Goal: Transaction & Acquisition: Purchase product/service

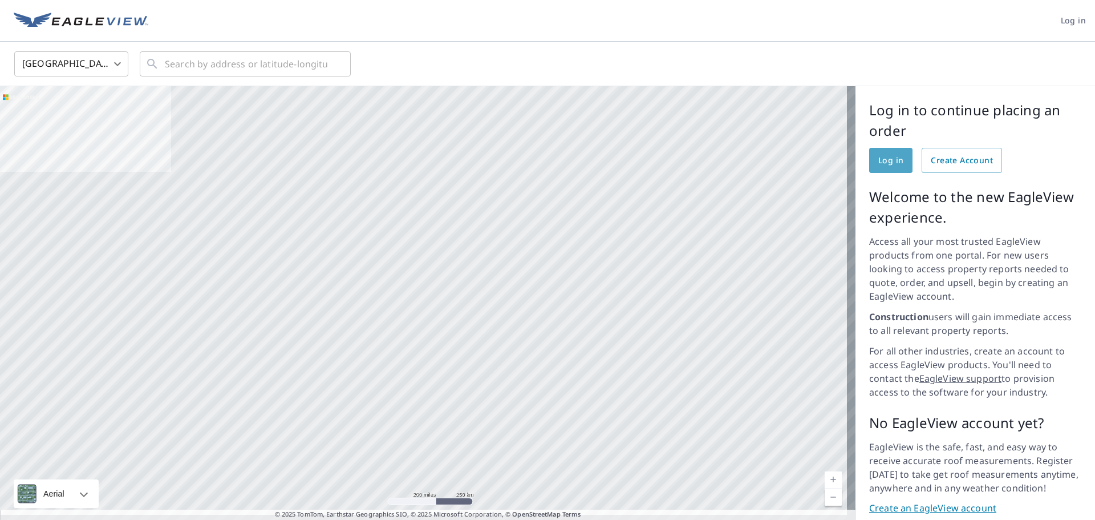
click at [879, 158] on span "Log in" at bounding box center [891, 160] width 25 height 14
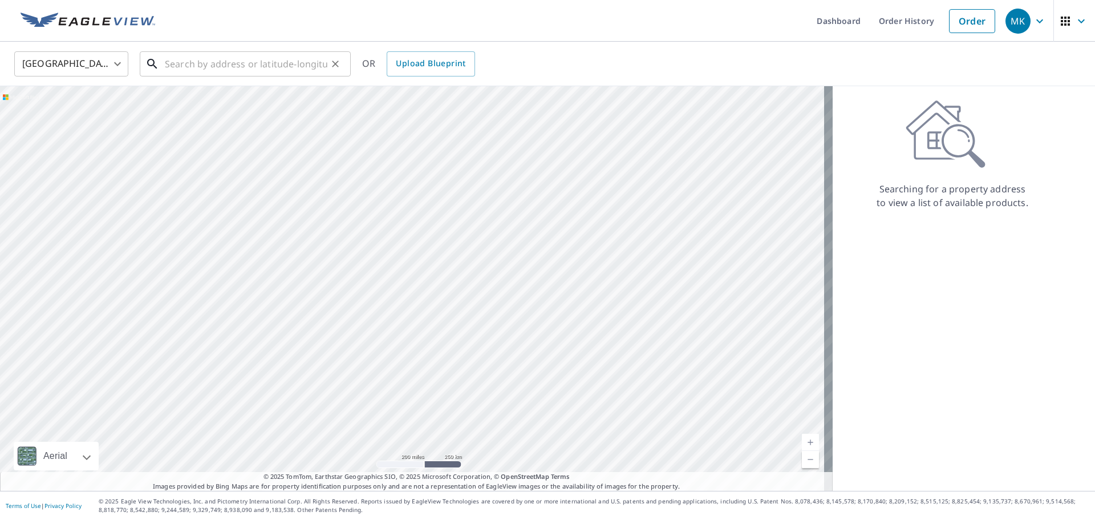
click at [219, 71] on input "text" at bounding box center [246, 64] width 163 height 32
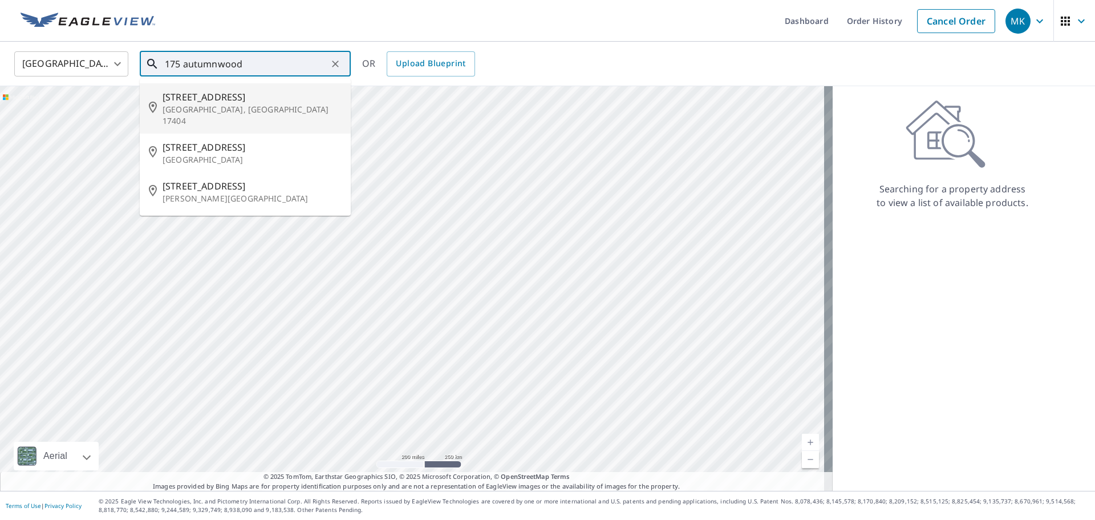
click at [234, 102] on span "[STREET_ADDRESS]" at bounding box center [252, 97] width 179 height 14
type input "[STREET_ADDRESS]"
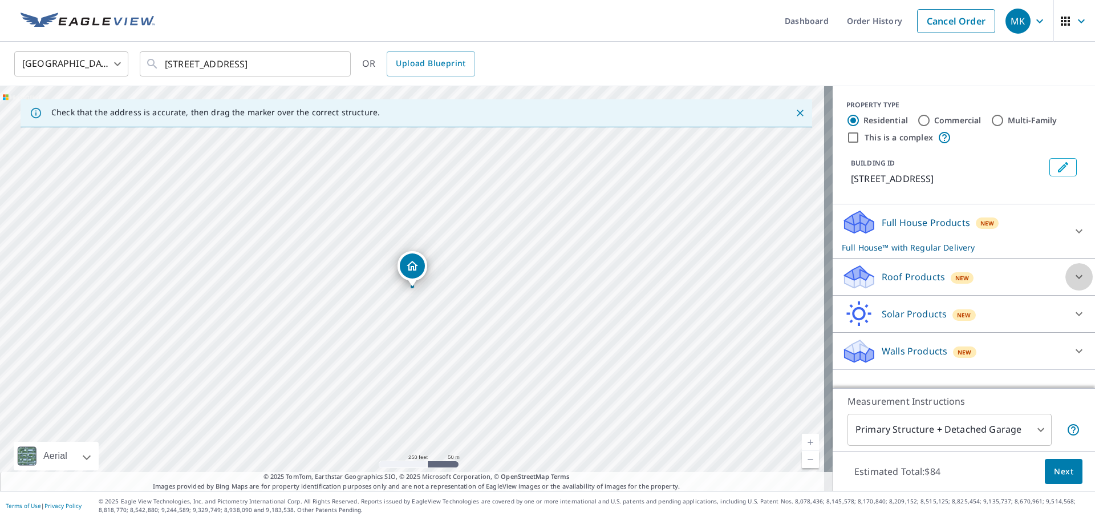
click at [1073, 272] on icon at bounding box center [1080, 277] width 14 height 14
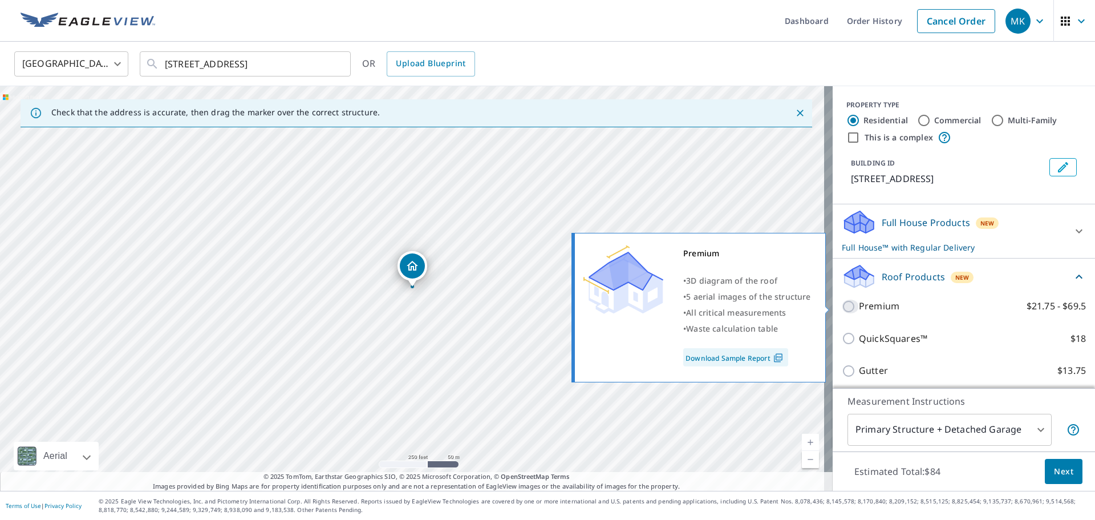
click at [842, 304] on input "Premium $21.75 - $69.5" at bounding box center [850, 307] width 17 height 14
checkbox input "true"
checkbox input "false"
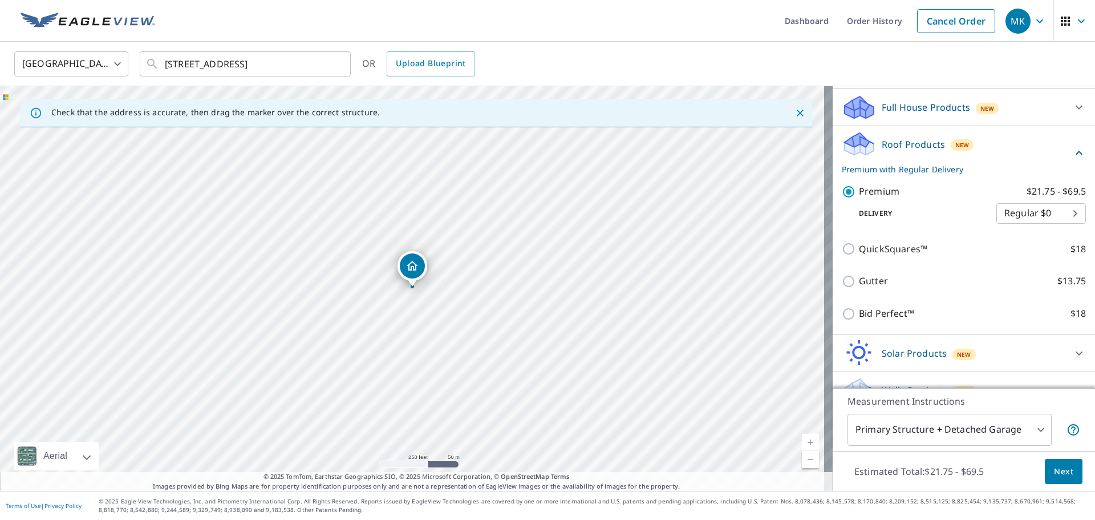
scroll to position [136, 0]
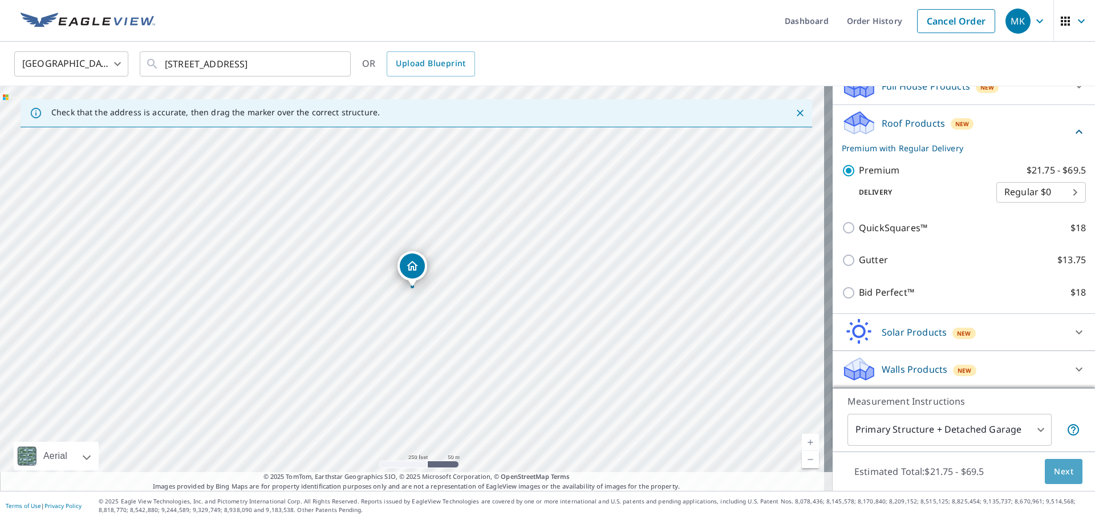
click at [1054, 473] on span "Next" at bounding box center [1063, 471] width 19 height 14
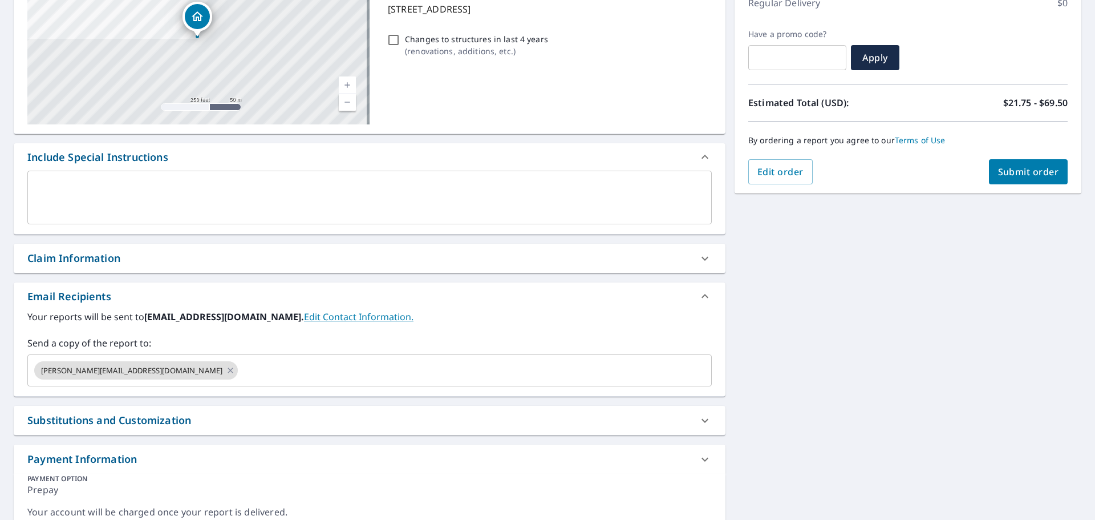
scroll to position [171, 0]
click at [245, 369] on input "text" at bounding box center [465, 370] width 450 height 22
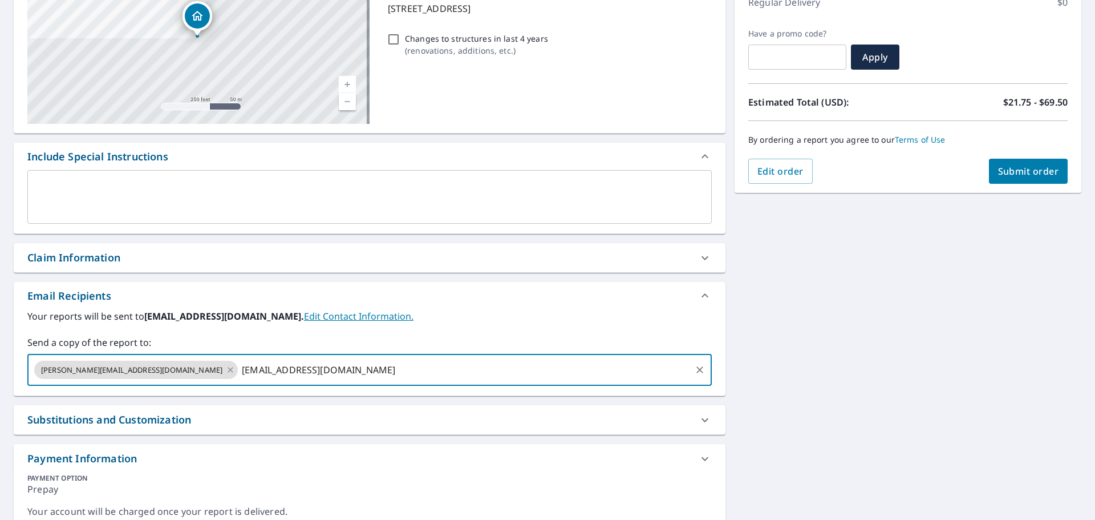
type input "[EMAIL_ADDRESS][DOMAIN_NAME]"
click at [640, 309] on div "Email Recipients" at bounding box center [370, 295] width 712 height 27
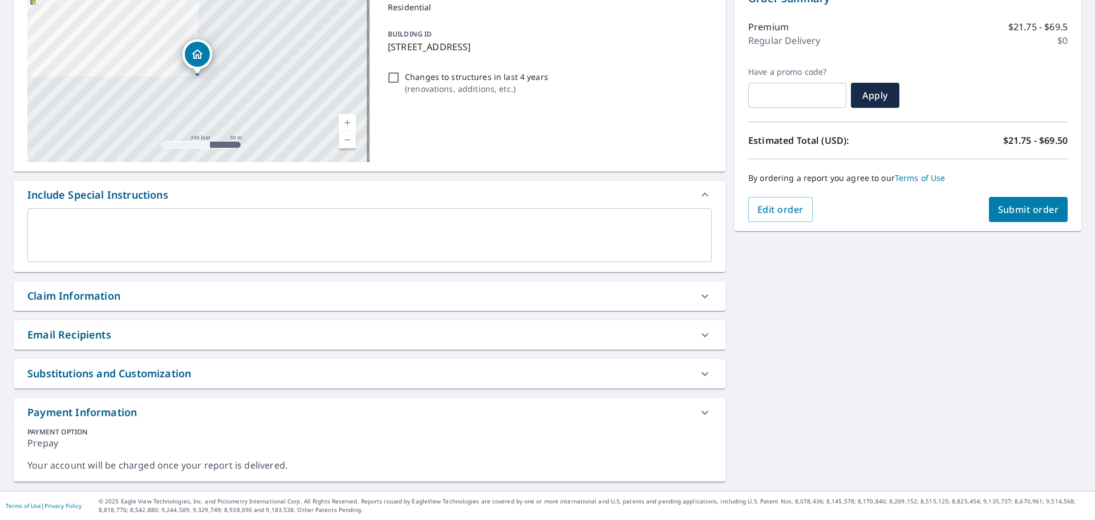
scroll to position [133, 0]
click at [699, 333] on icon at bounding box center [705, 335] width 14 height 14
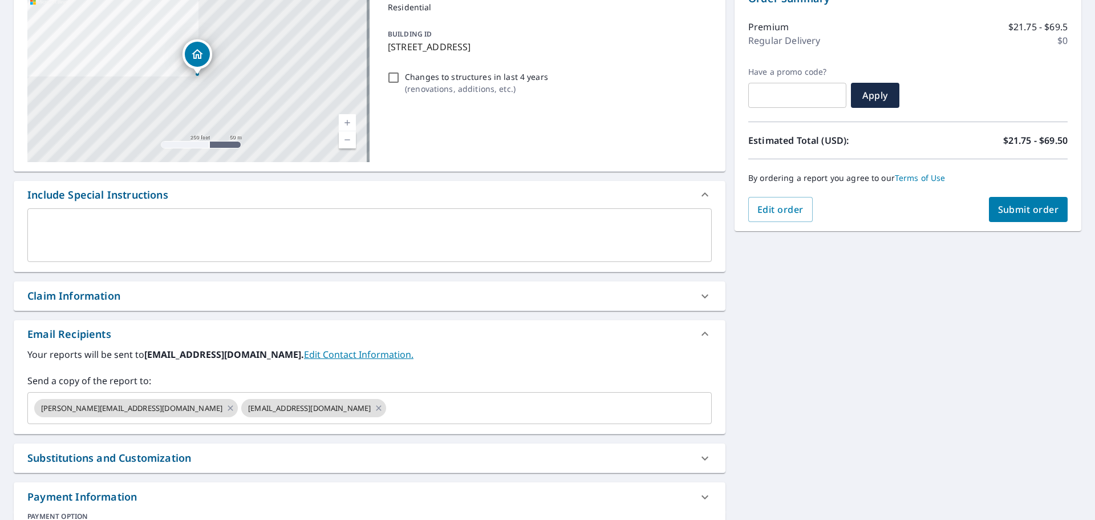
scroll to position [171, 0]
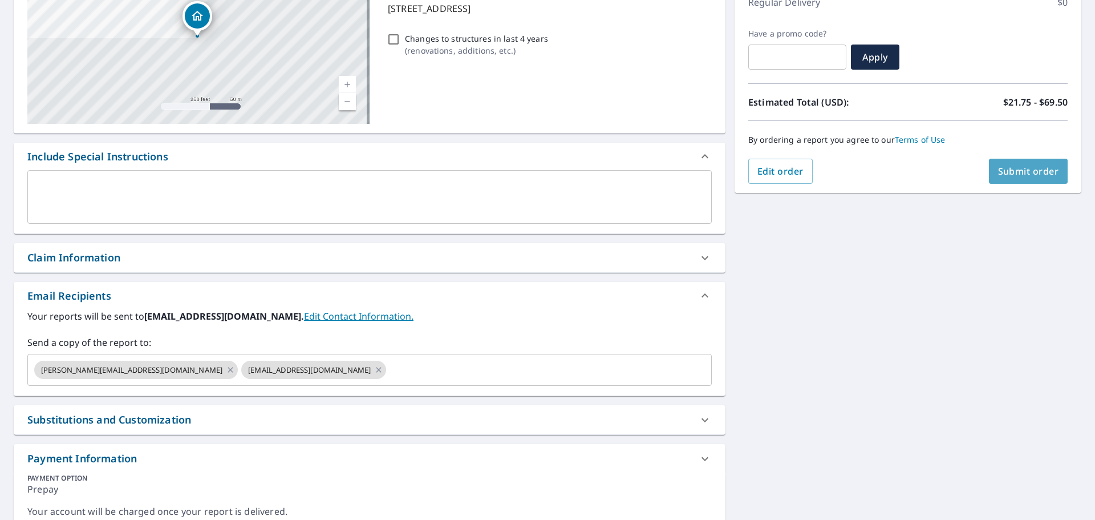
click at [1019, 172] on span "Submit order" at bounding box center [1028, 171] width 61 height 13
checkbox input "true"
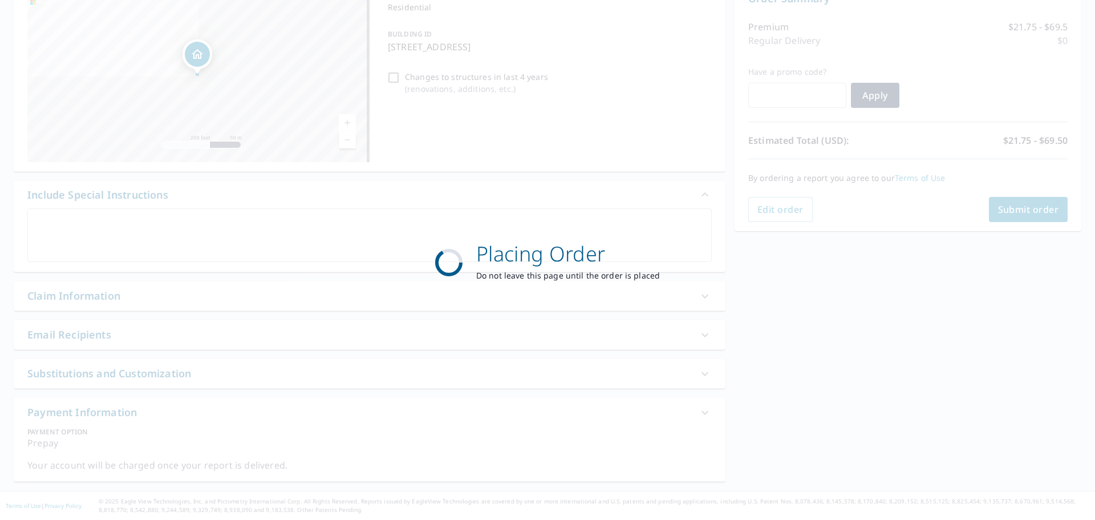
scroll to position [133, 0]
